Goal: Transaction & Acquisition: Purchase product/service

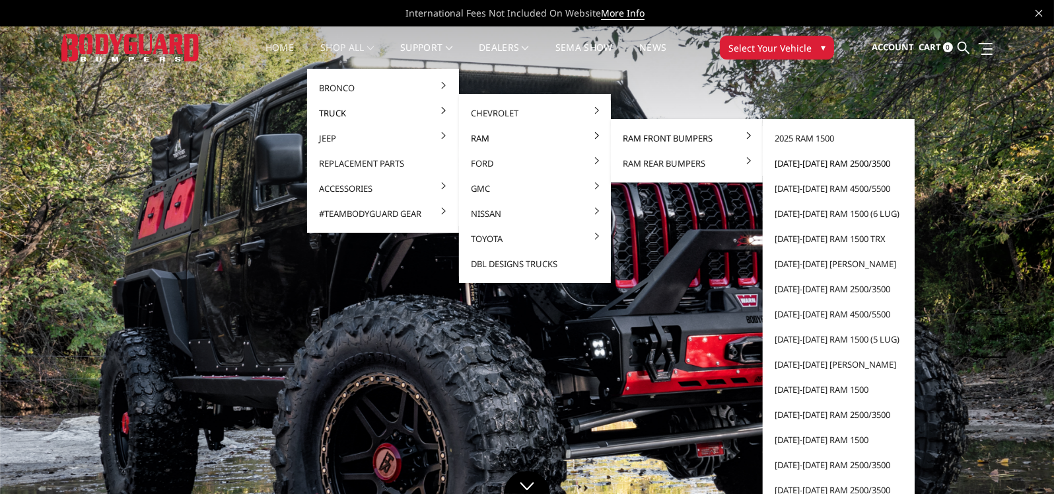
click at [795, 163] on link "[DATE]-[DATE] Ram 2500/3500" at bounding box center [838, 163] width 141 height 25
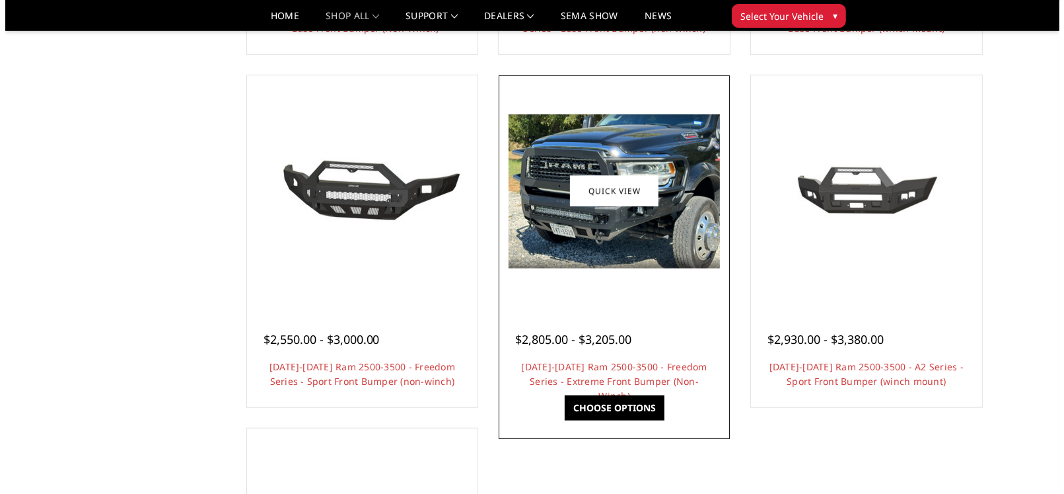
scroll to position [793, 0]
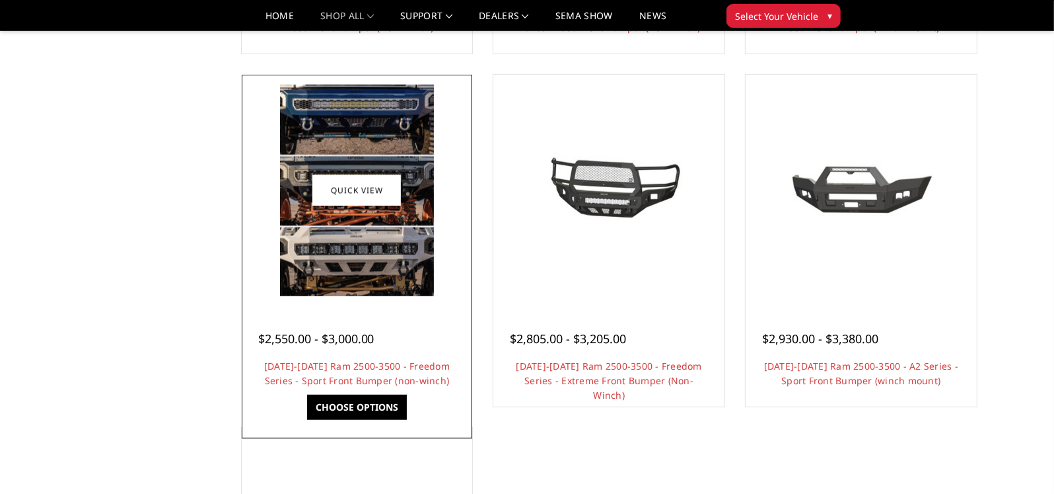
click at [314, 372] on h4 "[DATE]-[DATE] Ram 2500-3500 - Freedom Series - Sport Front Bumper (non-winch)" at bounding box center [357, 373] width 198 height 29
click at [355, 192] on link "Quick view" at bounding box center [357, 190] width 89 height 31
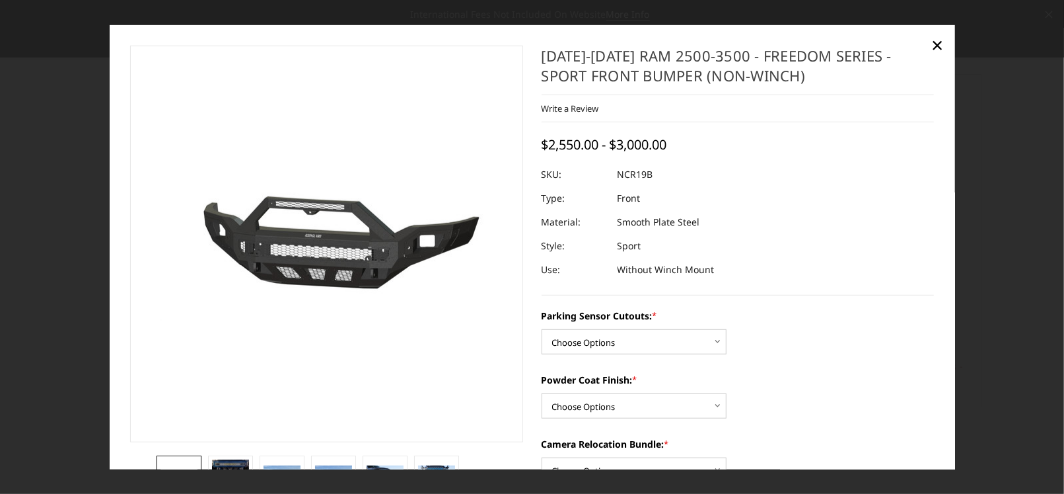
drag, startPoint x: 611, startPoint y: 174, endPoint x: 651, endPoint y: 174, distance: 40.3
click at [651, 174] on div at bounding box center [738, 175] width 393 height 24
drag, startPoint x: 656, startPoint y: 174, endPoint x: 613, endPoint y: 174, distance: 42.9
click at [613, 174] on dl "SKU: NCR19B UPC: Type: Front Material: Smooth Plate Steel Style: Sport Use: Wit…" at bounding box center [738, 222] width 393 height 119
copy dl "NCR19B UPC:"
